Goal: Task Accomplishment & Management: Complete application form

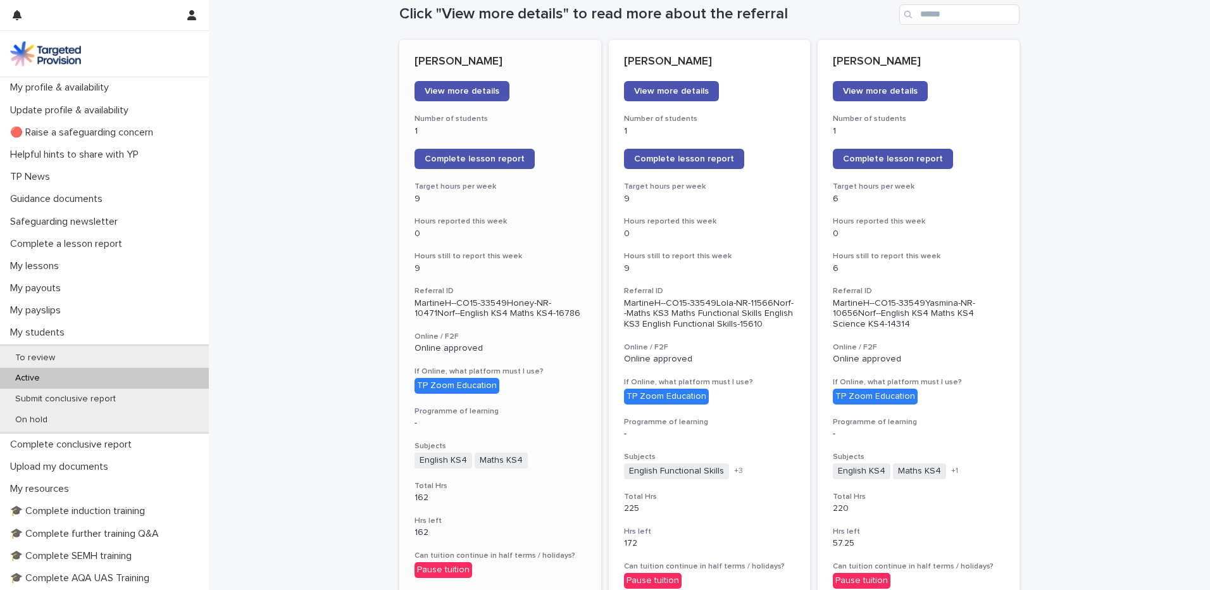
scroll to position [127, 0]
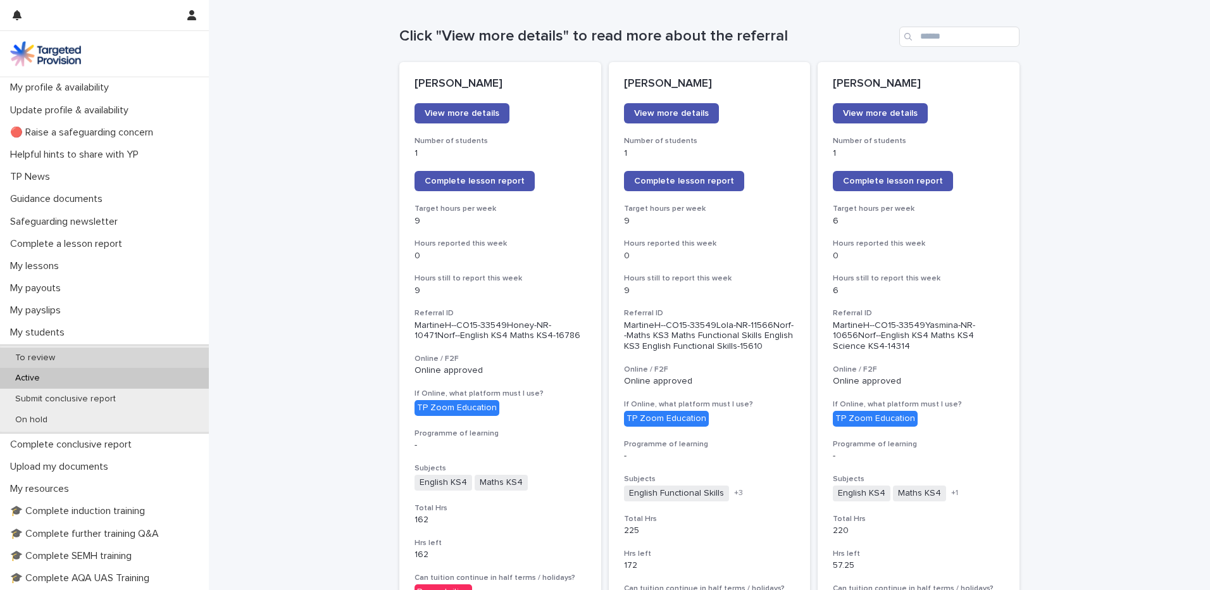
click at [55, 350] on div "To review" at bounding box center [104, 357] width 209 height 21
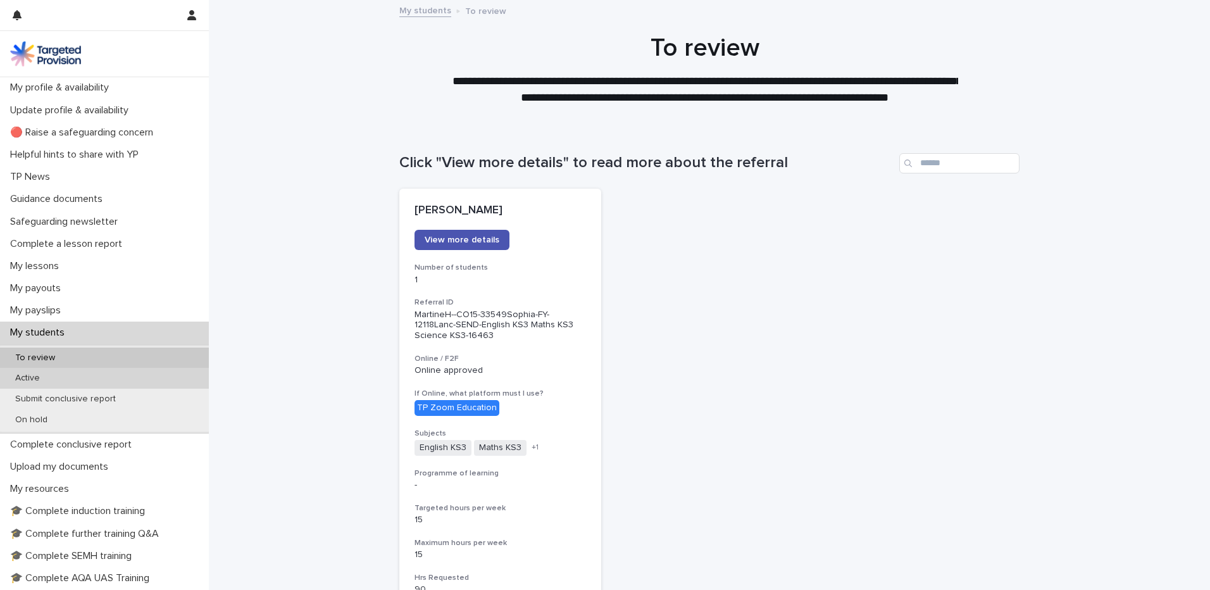
click at [39, 376] on p "Active" at bounding box center [27, 378] width 45 height 11
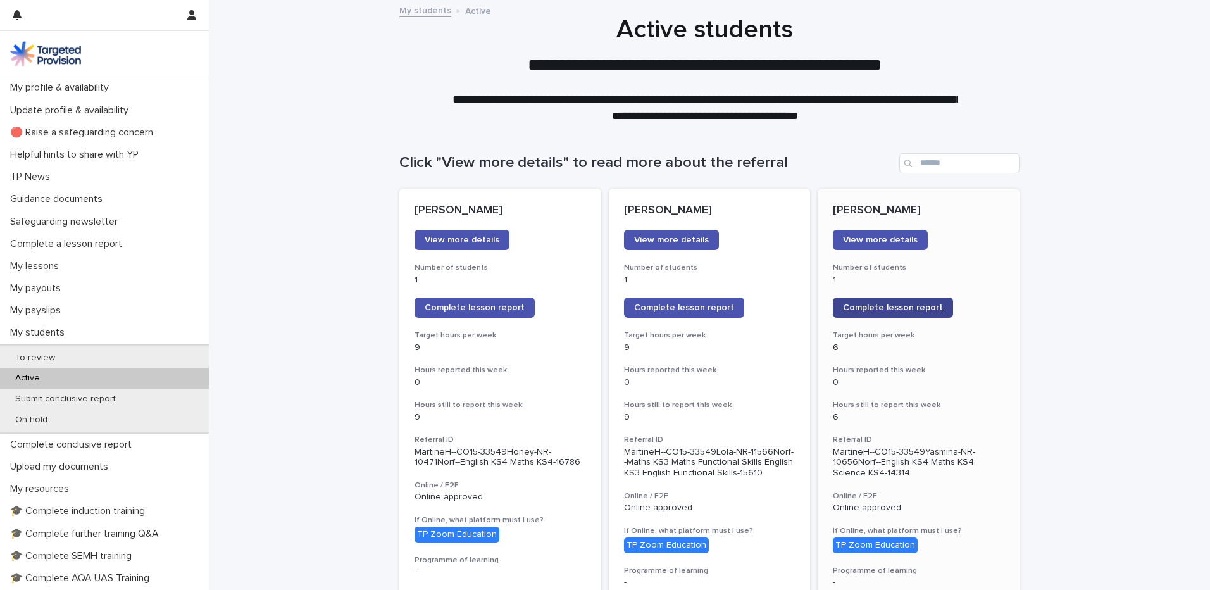
click at [884, 302] on link "Complete lesson report" at bounding box center [893, 307] width 120 height 20
click at [666, 305] on span "Complete lesson report" at bounding box center [684, 307] width 100 height 9
